Goal: Task Accomplishment & Management: Manage account settings

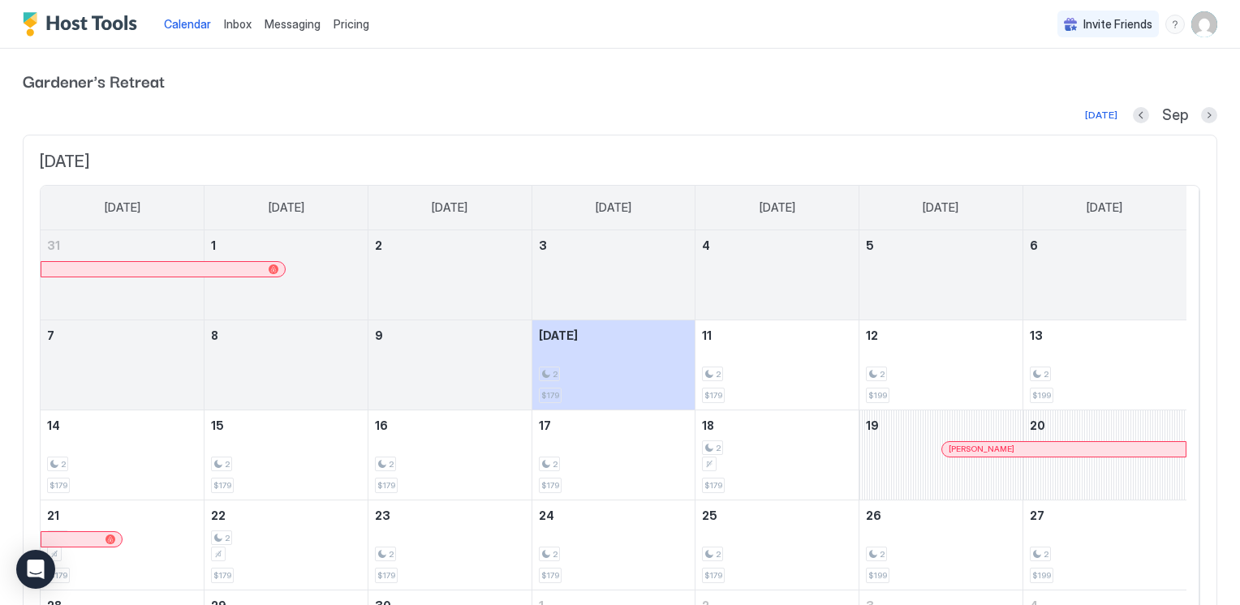
click at [296, 24] on span "Messaging" at bounding box center [292, 24] width 56 height 14
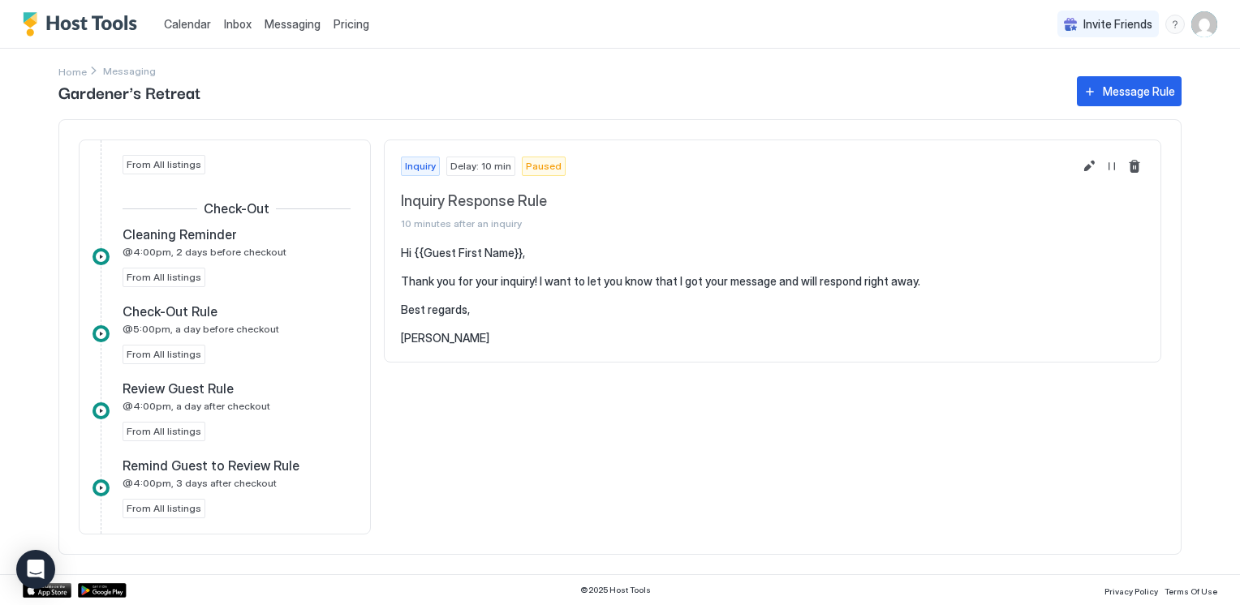
scroll to position [811, 0]
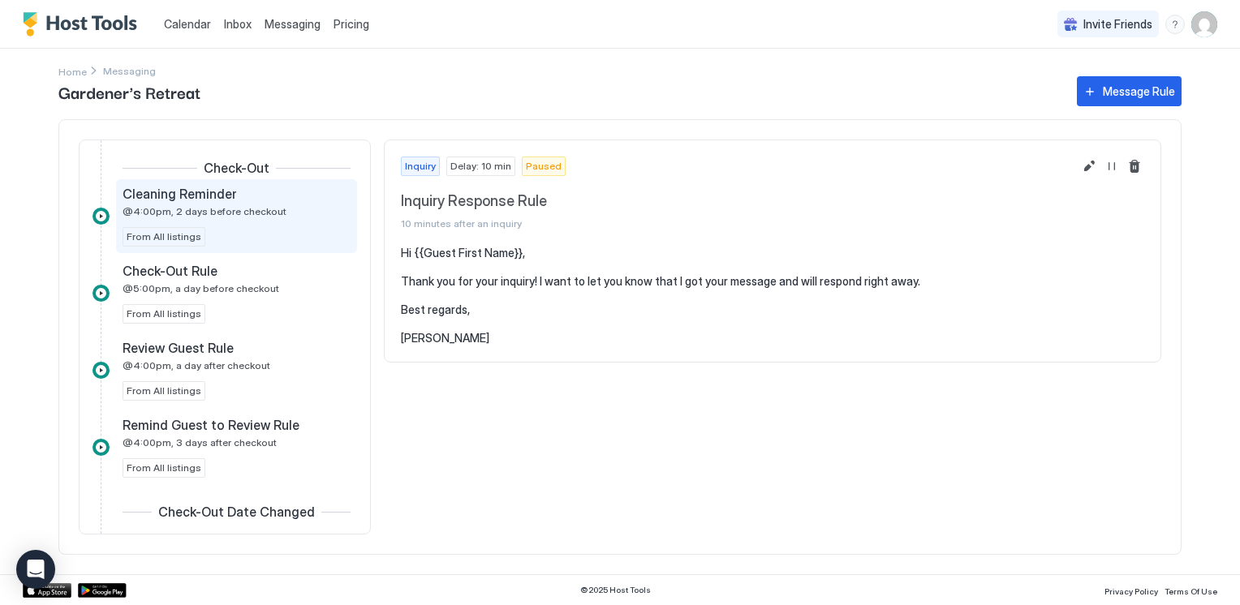
click at [209, 211] on span "@4:00pm, 2 days before checkout" at bounding box center [205, 211] width 164 height 12
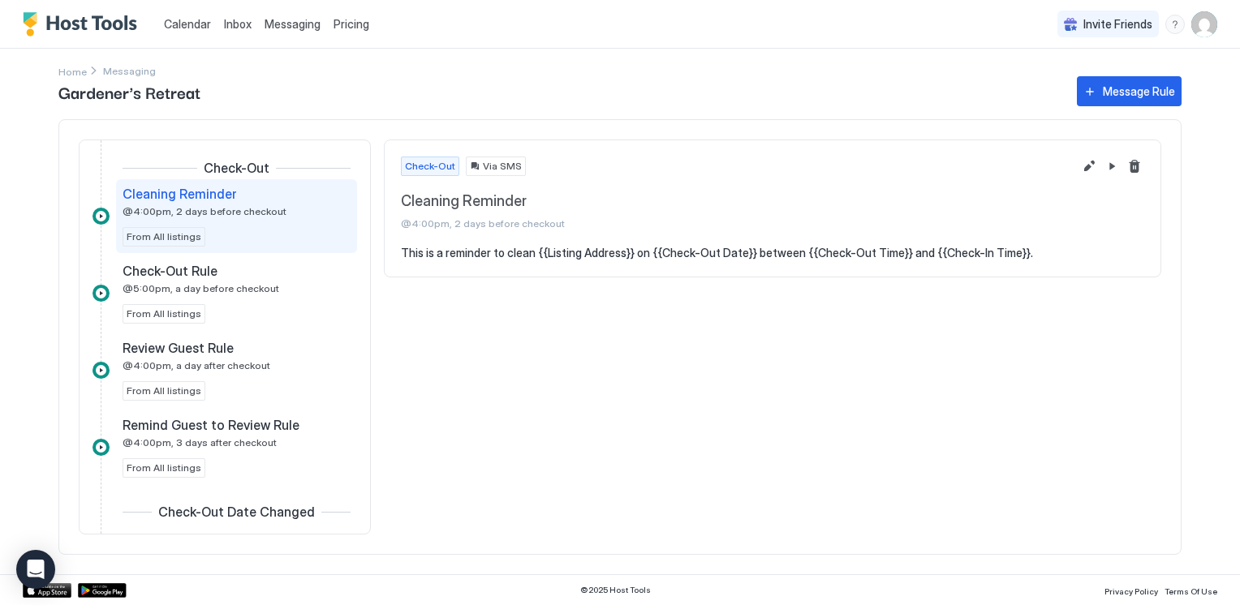
click at [495, 168] on span "Via SMS" at bounding box center [502, 166] width 39 height 15
click at [485, 168] on span "Via SMS" at bounding box center [502, 166] width 39 height 15
click at [1081, 164] on button "Edit message rule" at bounding box center [1088, 166] width 19 height 19
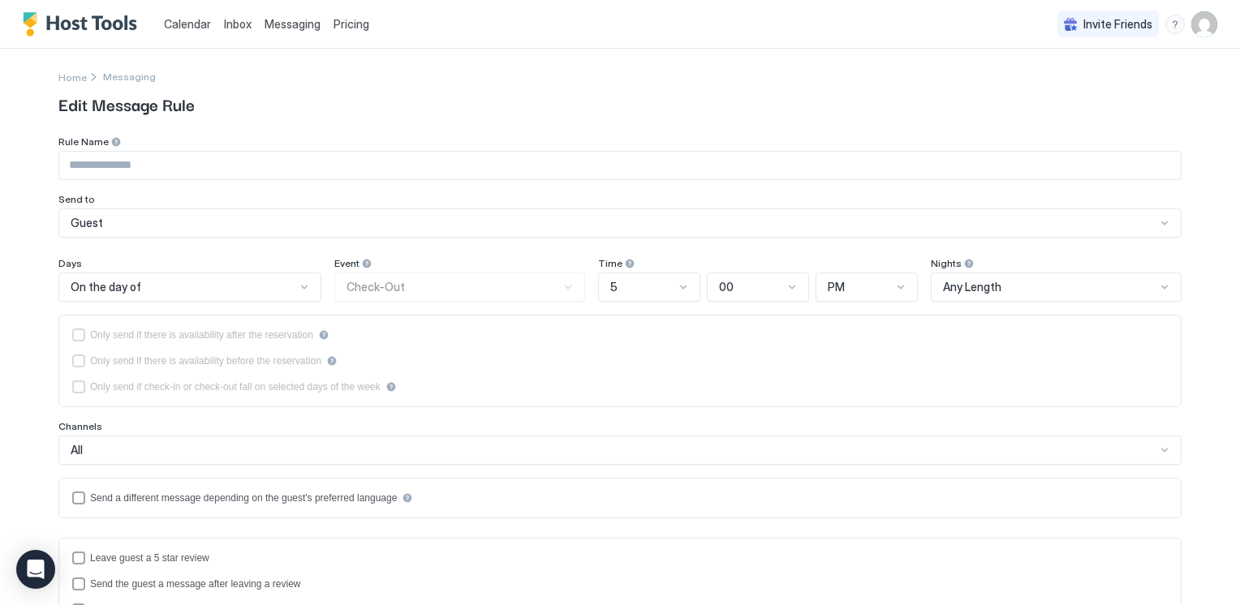
type input "**********"
type textarea "**********"
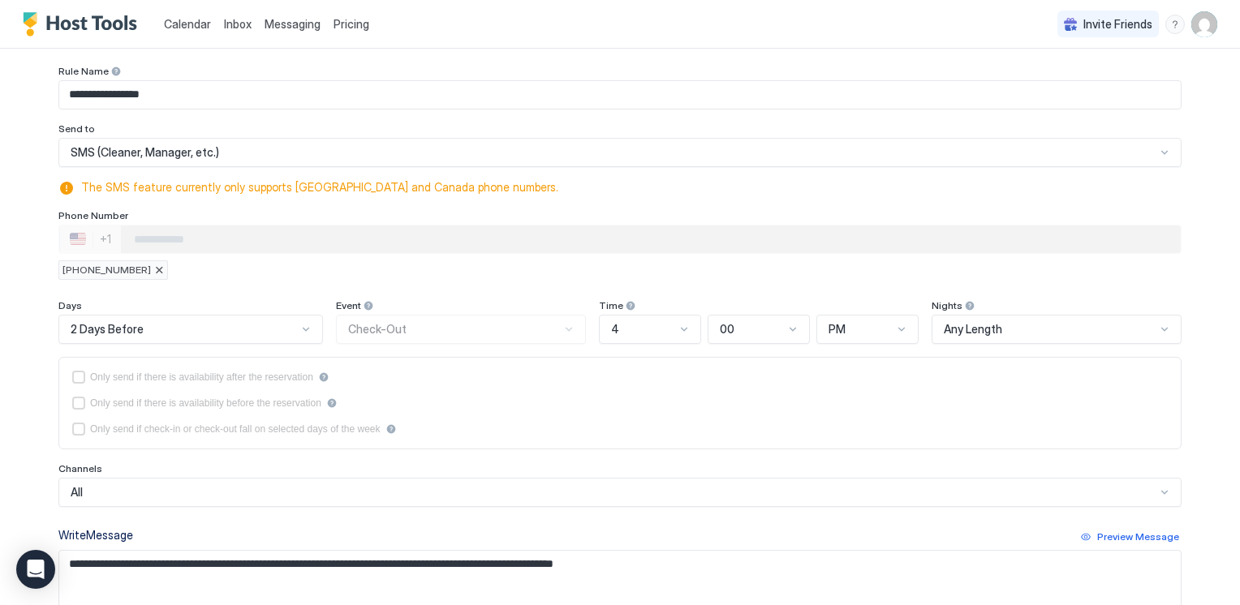
scroll to position [81, 0]
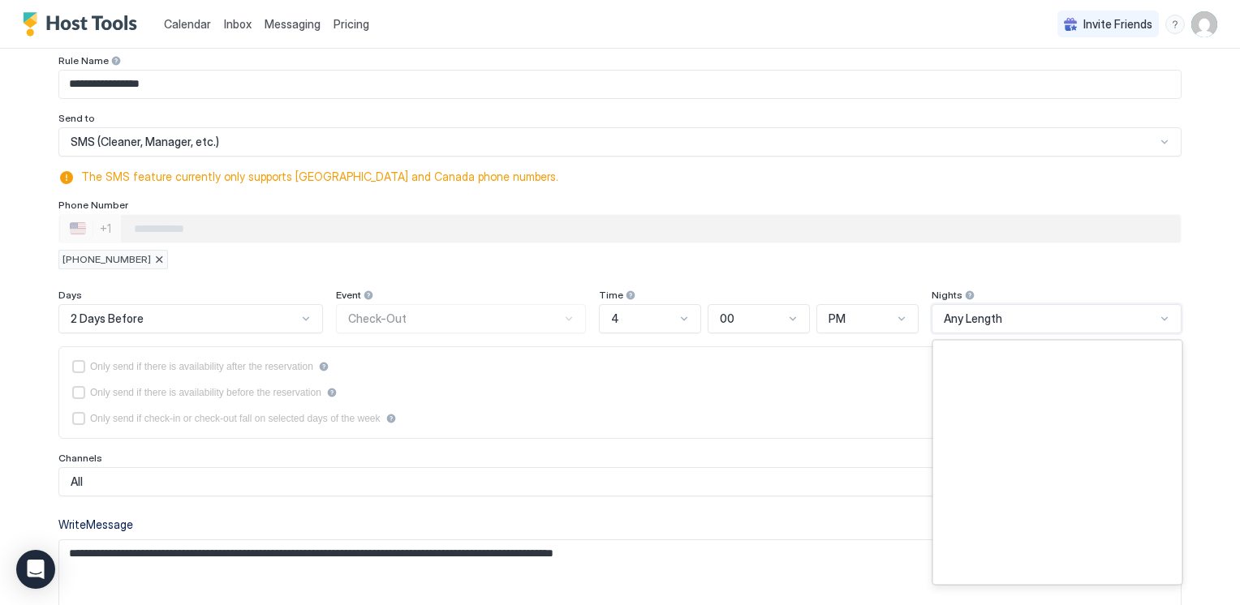
click at [1162, 312] on div at bounding box center [1164, 318] width 13 height 13
click at [916, 178] on span "The SMS feature currently only supports [GEOGRAPHIC_DATA] and Canada phone numb…" at bounding box center [628, 177] width 1094 height 15
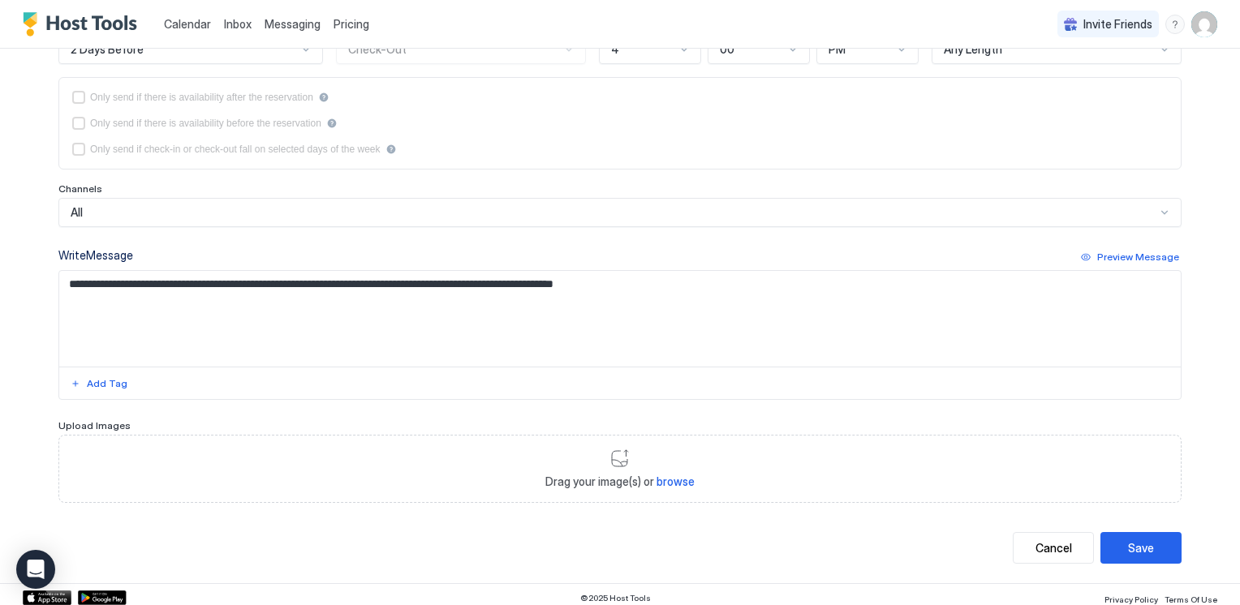
scroll to position [355, 0]
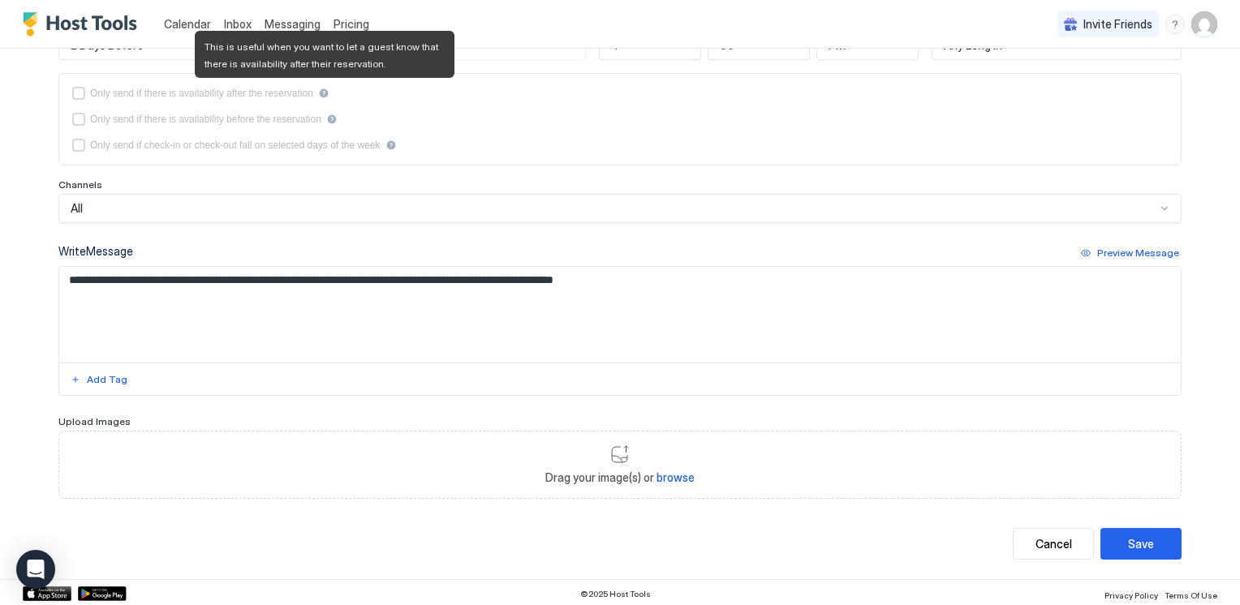
click at [326, 92] on div "afterReservation" at bounding box center [323, 93] width 11 height 11
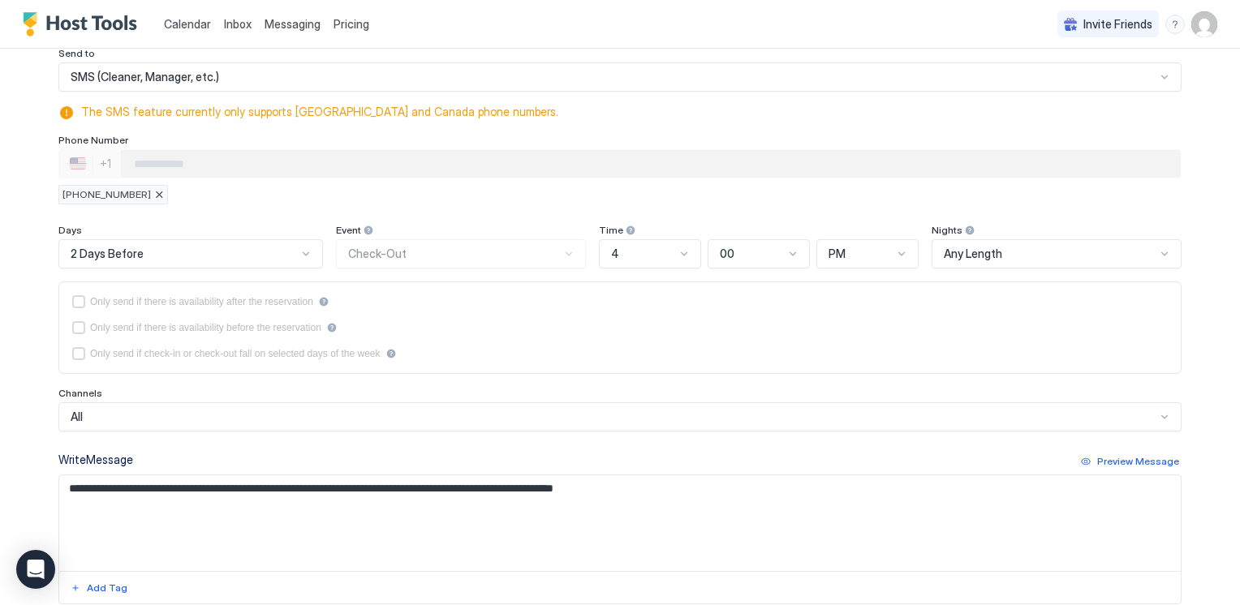
scroll to position [0, 0]
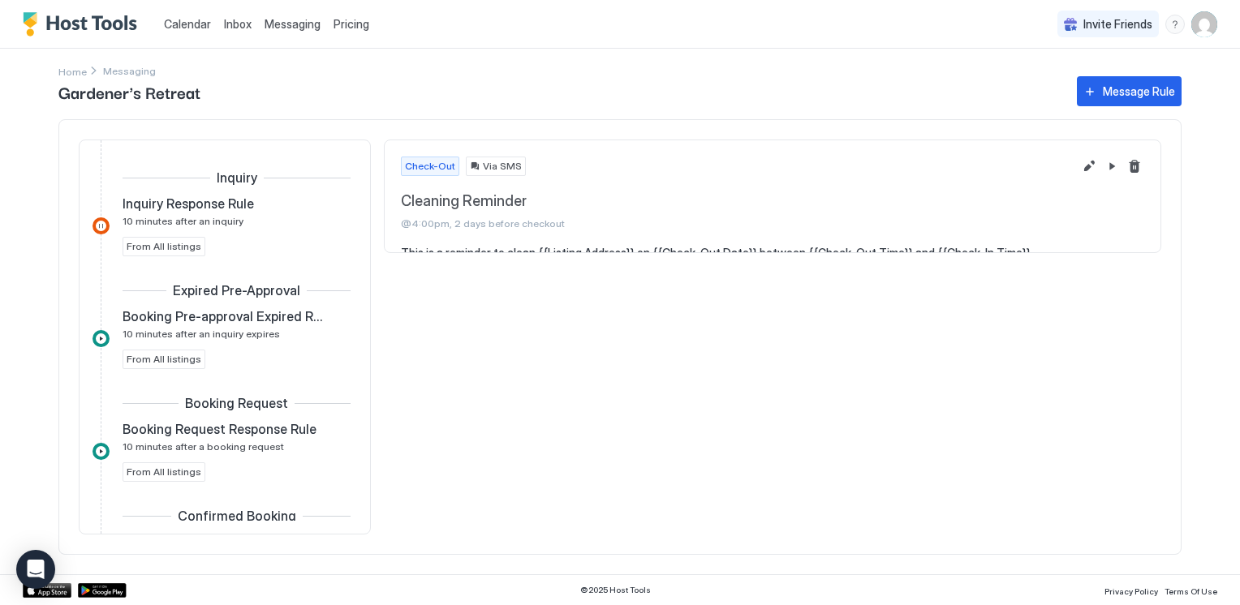
scroll to position [687, 0]
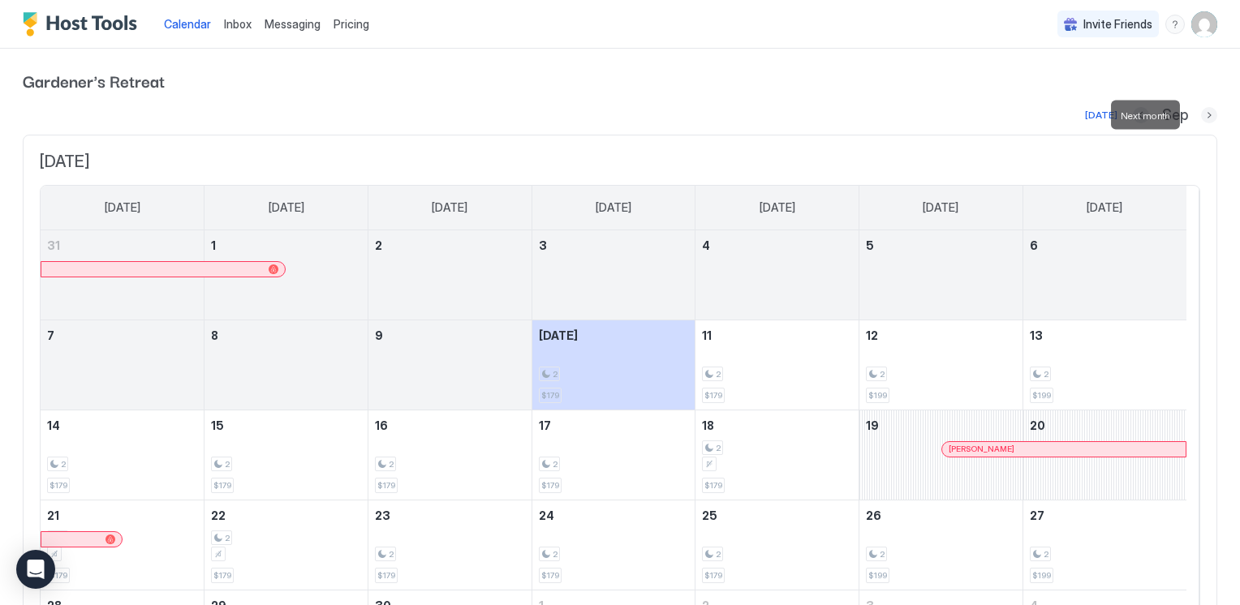
click at [1201, 115] on button "Next month" at bounding box center [1209, 115] width 16 height 16
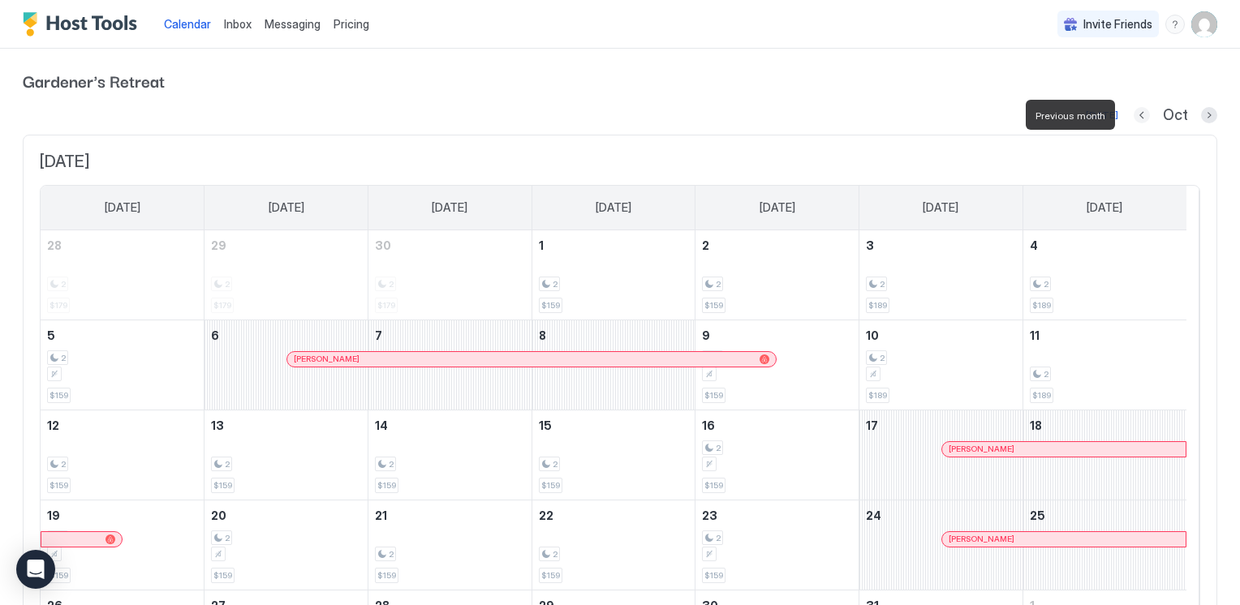
click at [1133, 115] on button "Previous month" at bounding box center [1141, 115] width 16 height 16
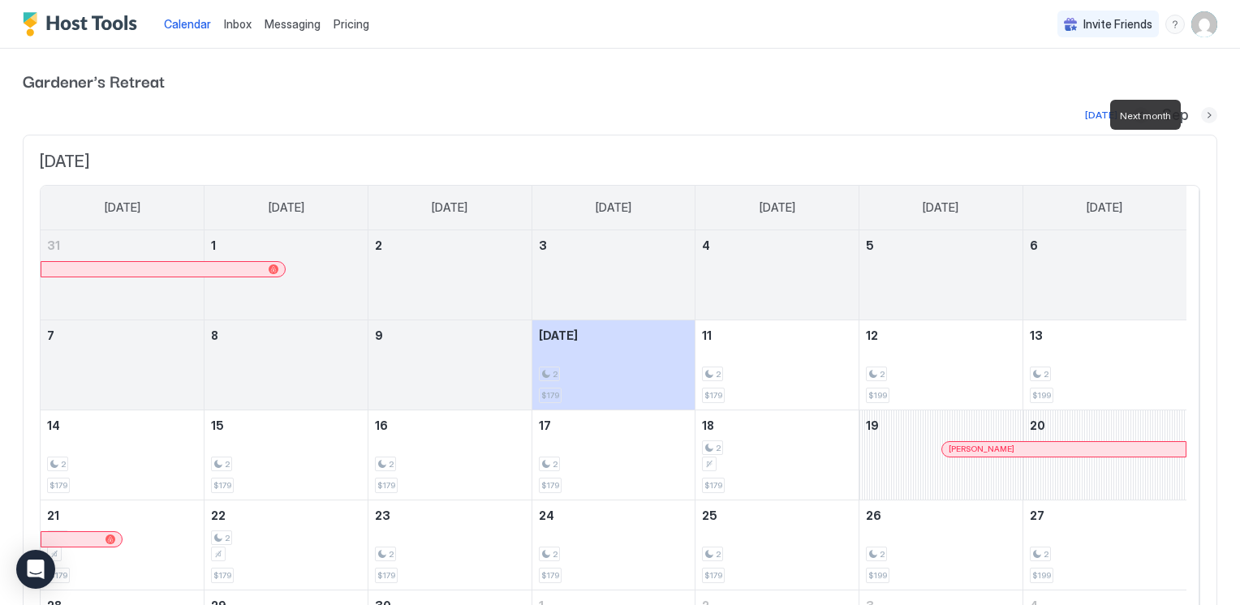
click at [1202, 115] on button "Next month" at bounding box center [1209, 115] width 16 height 16
